Goal: Find specific page/section: Find specific page/section

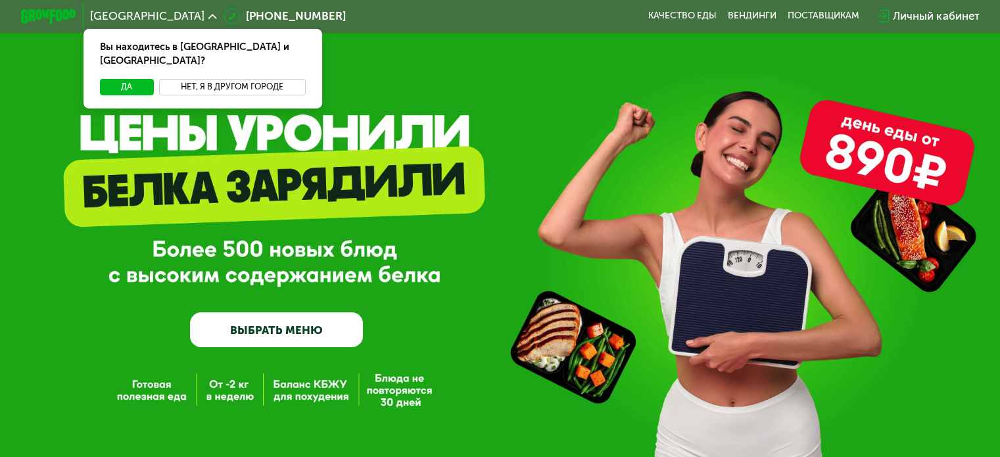
click at [258, 79] on button "Нет, я в другом городе" at bounding box center [232, 87] width 147 height 16
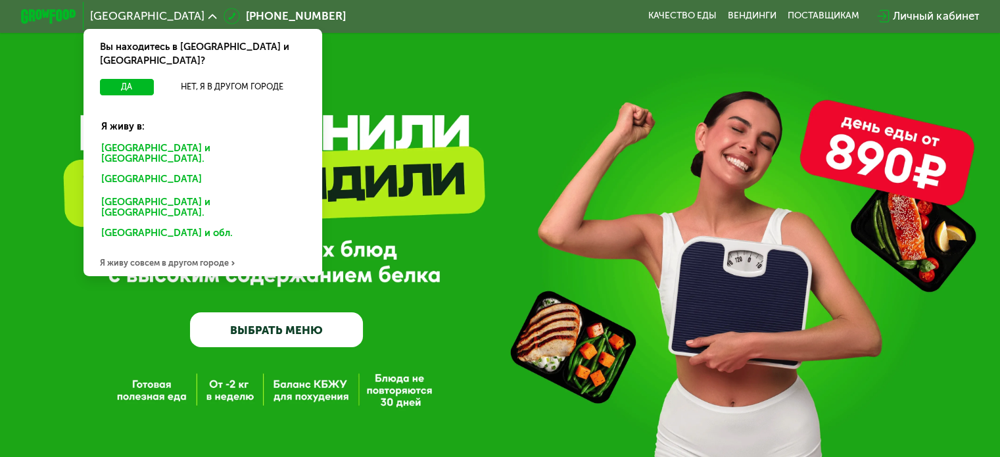
click at [169, 170] on div "Санкт-Петербурге и обл." at bounding box center [199, 181] width 217 height 22
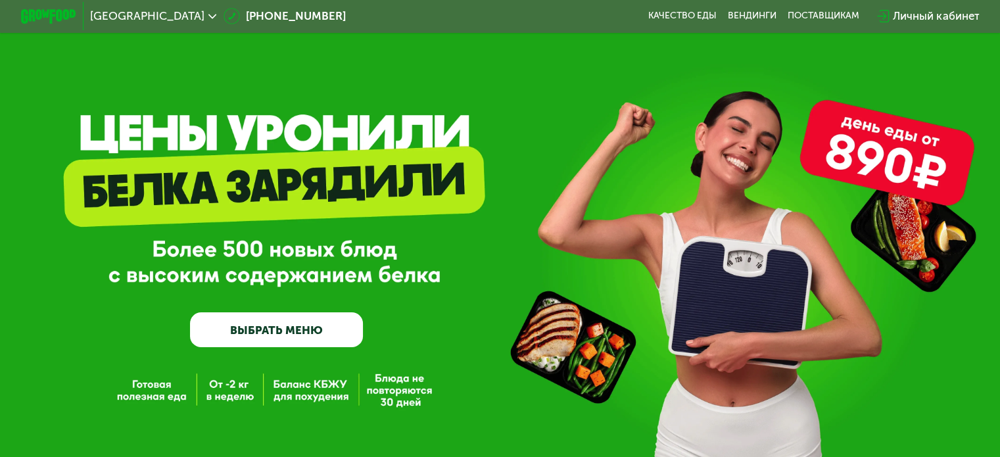
click at [931, 19] on div "Личный кабинет" at bounding box center [936, 16] width 86 height 16
